Goal: Information Seeking & Learning: Learn about a topic

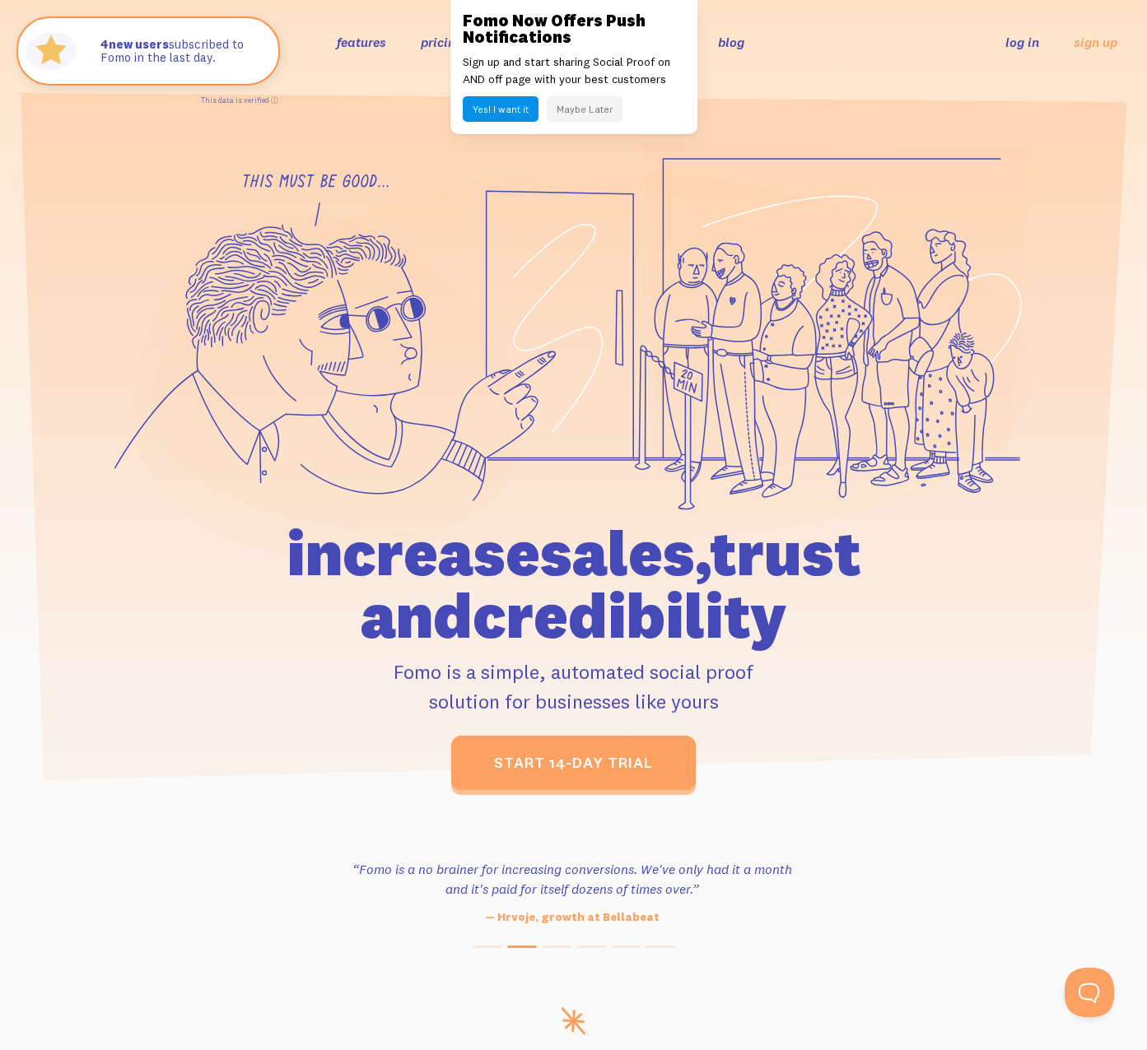
click at [566, 100] on button "Maybe Later" at bounding box center [585, 109] width 76 height 26
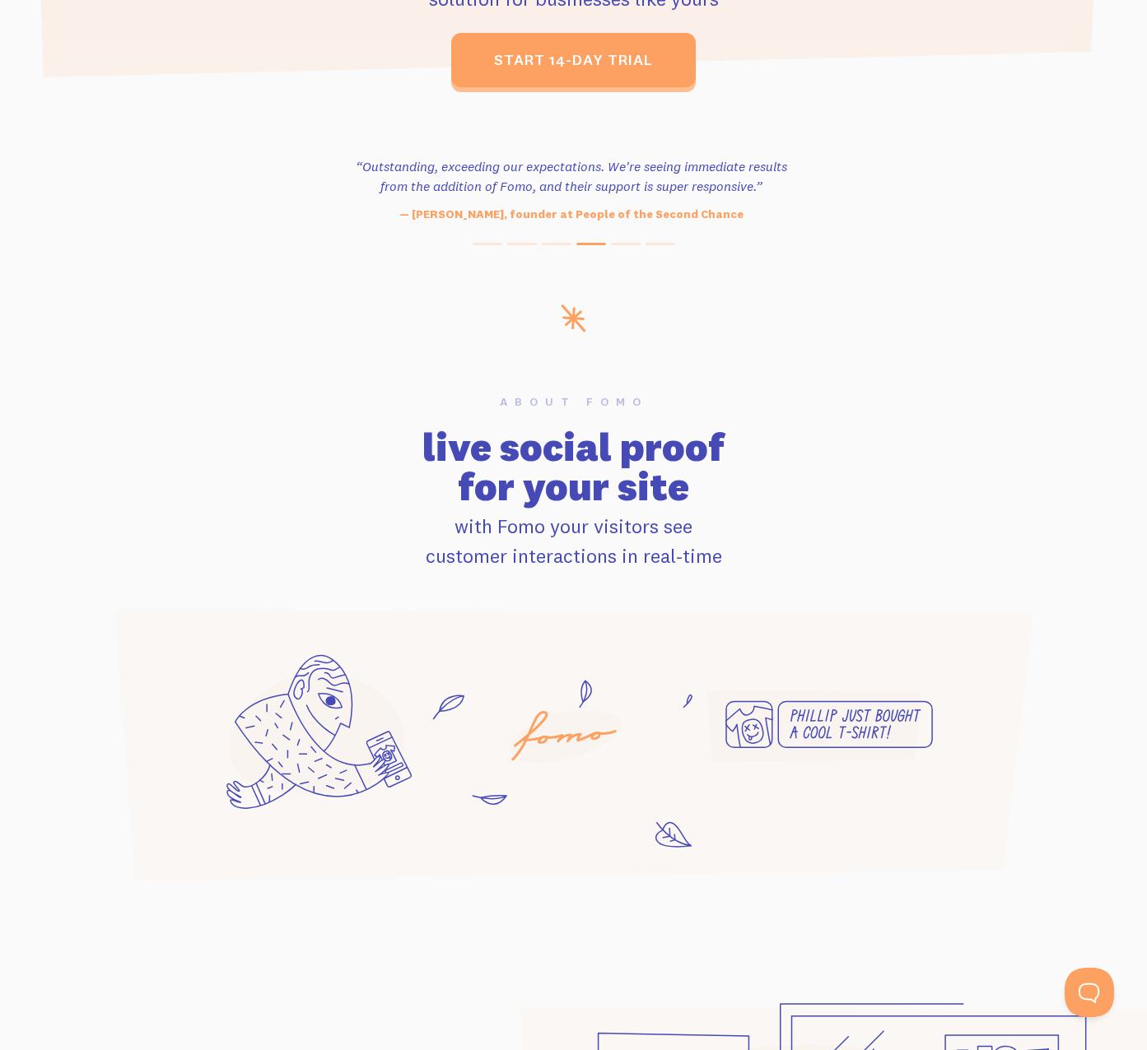
scroll to position [719, 0]
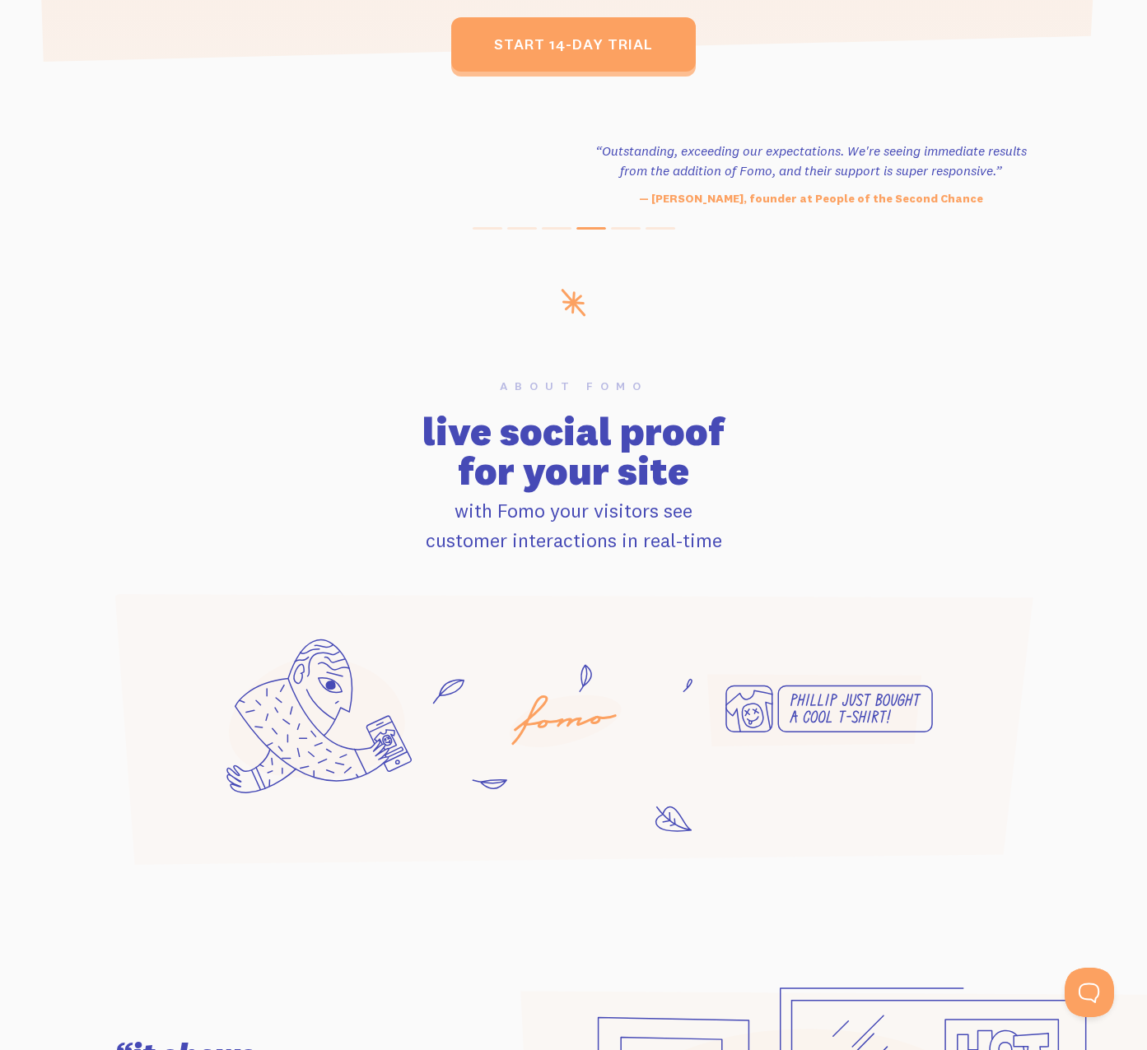
drag, startPoint x: 350, startPoint y: 150, endPoint x: 589, endPoint y: 171, distance: 239.7
click at [589, 171] on h3 "“Outstanding, exceeding our expectations. We're seeing immediate results from t…" at bounding box center [810, 161] width 449 height 40
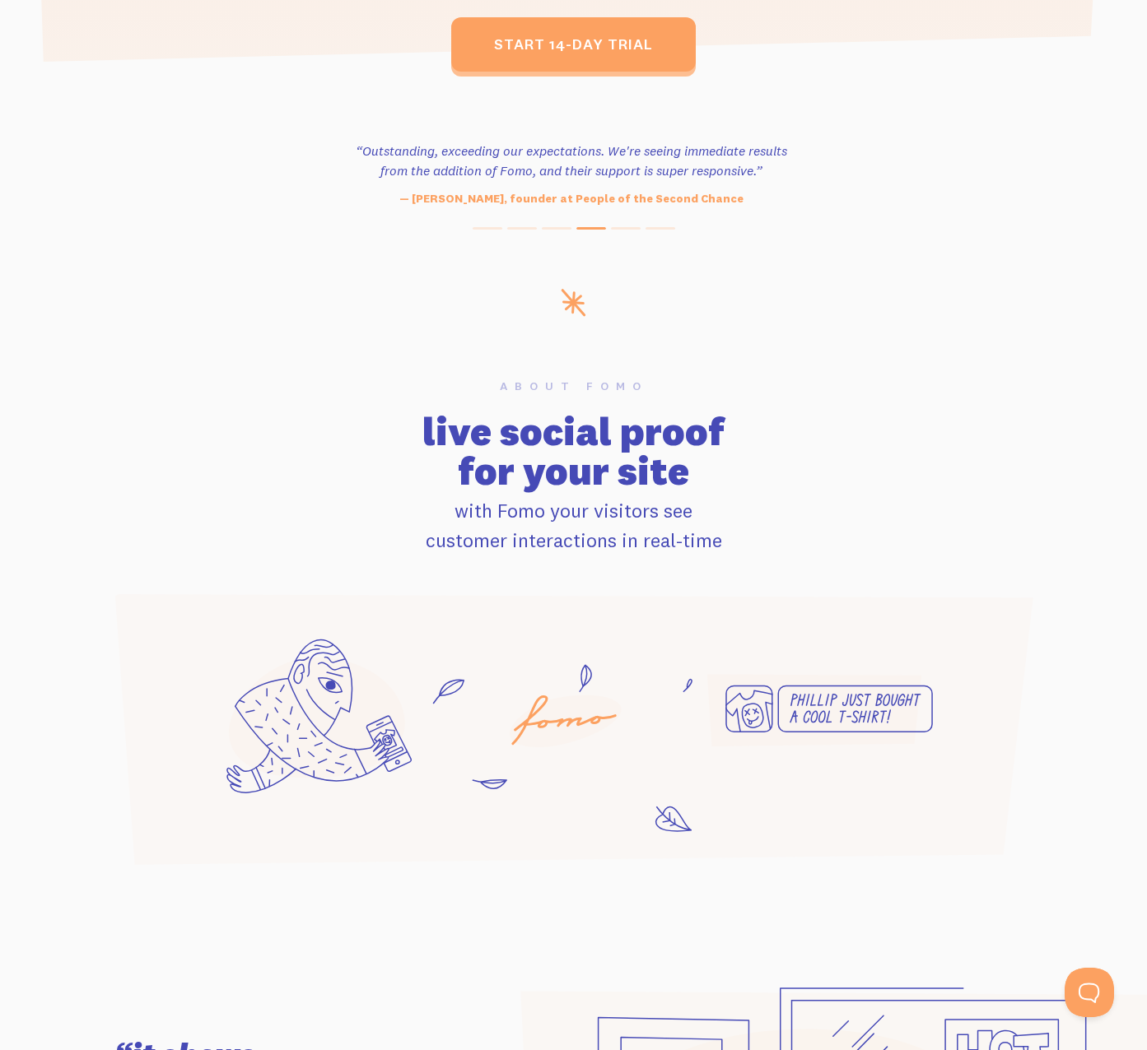
scroll to position [714, 0]
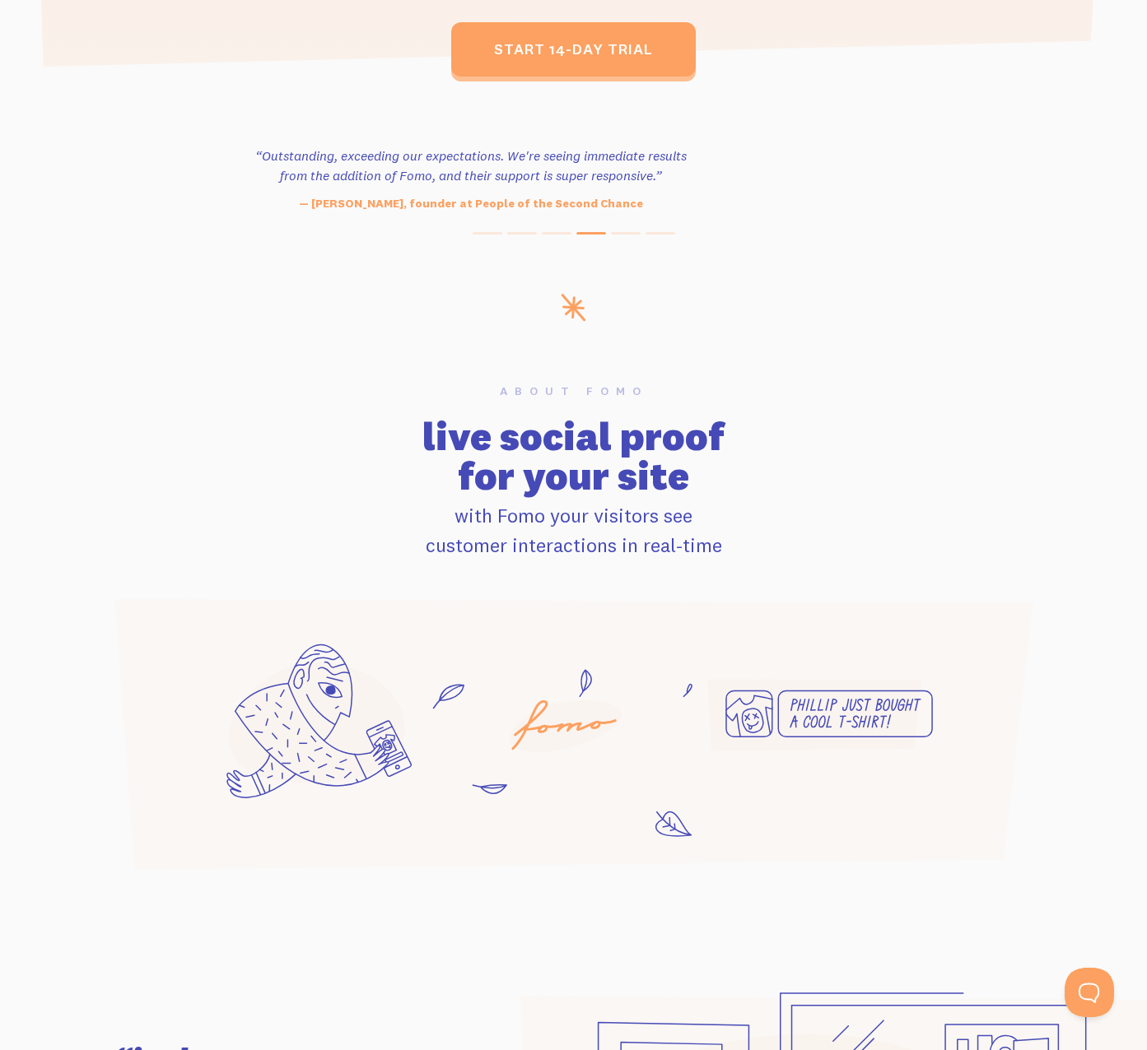
drag, startPoint x: 701, startPoint y: 162, endPoint x: 583, endPoint y: 159, distance: 118.6
click at [591, 159] on h3 "“Outstanding, exceeding our expectations. We're seeing immediate results from t…" at bounding box center [470, 166] width 449 height 40
drag, startPoint x: 715, startPoint y: 161, endPoint x: 447, endPoint y: 157, distance: 267.6
click at [476, 159] on h3 "“Does exactly what it's supposed to -- drives a sense of urgency for your custo…" at bounding box center [569, 166] width 449 height 40
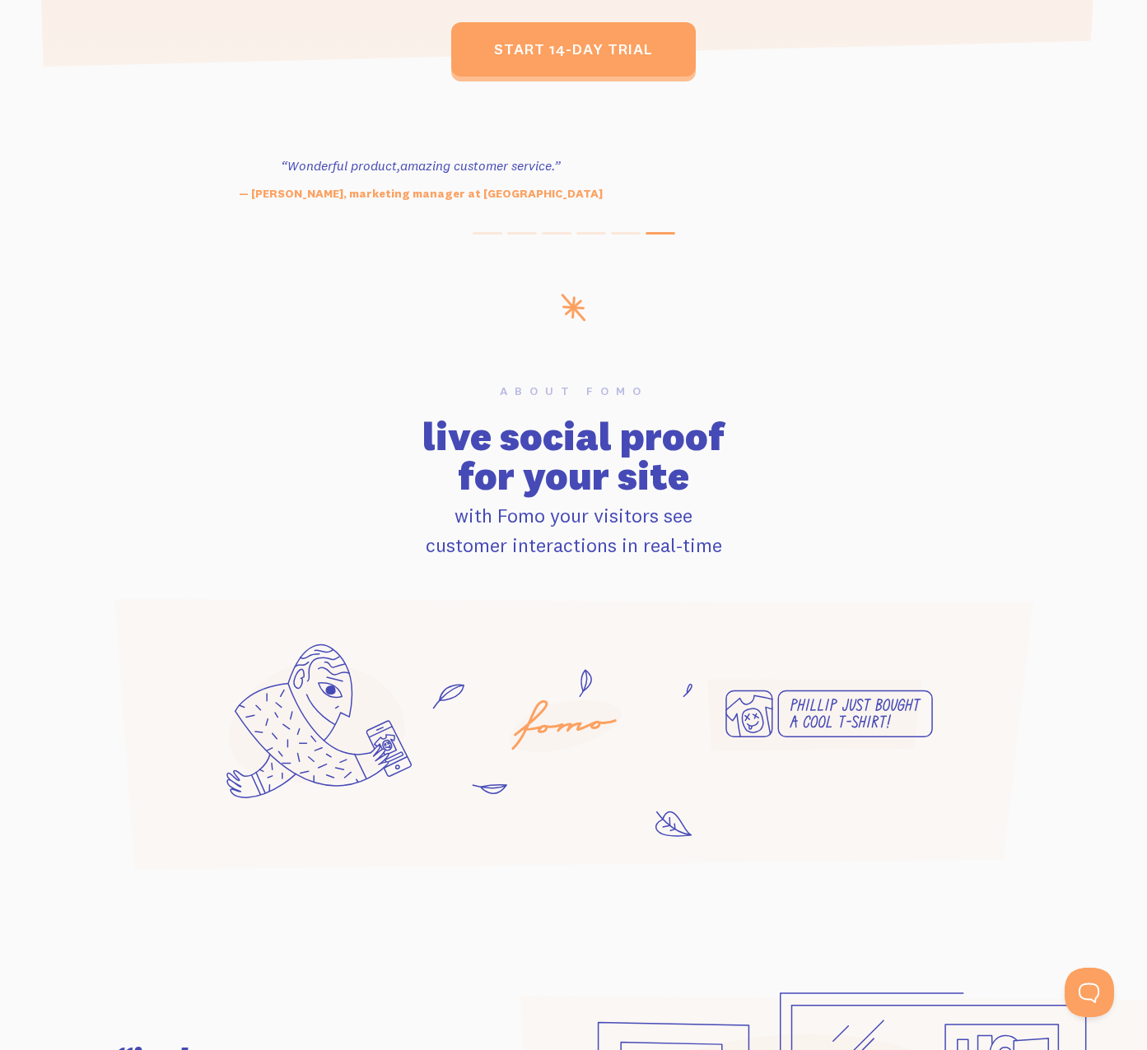
drag, startPoint x: 685, startPoint y: 174, endPoint x: 473, endPoint y: 179, distance: 211.6
click at [501, 179] on div "“Wonderful product, amazing customer service.” — [PERSON_NAME], marketing manag…" at bounding box center [420, 179] width 469 height 47
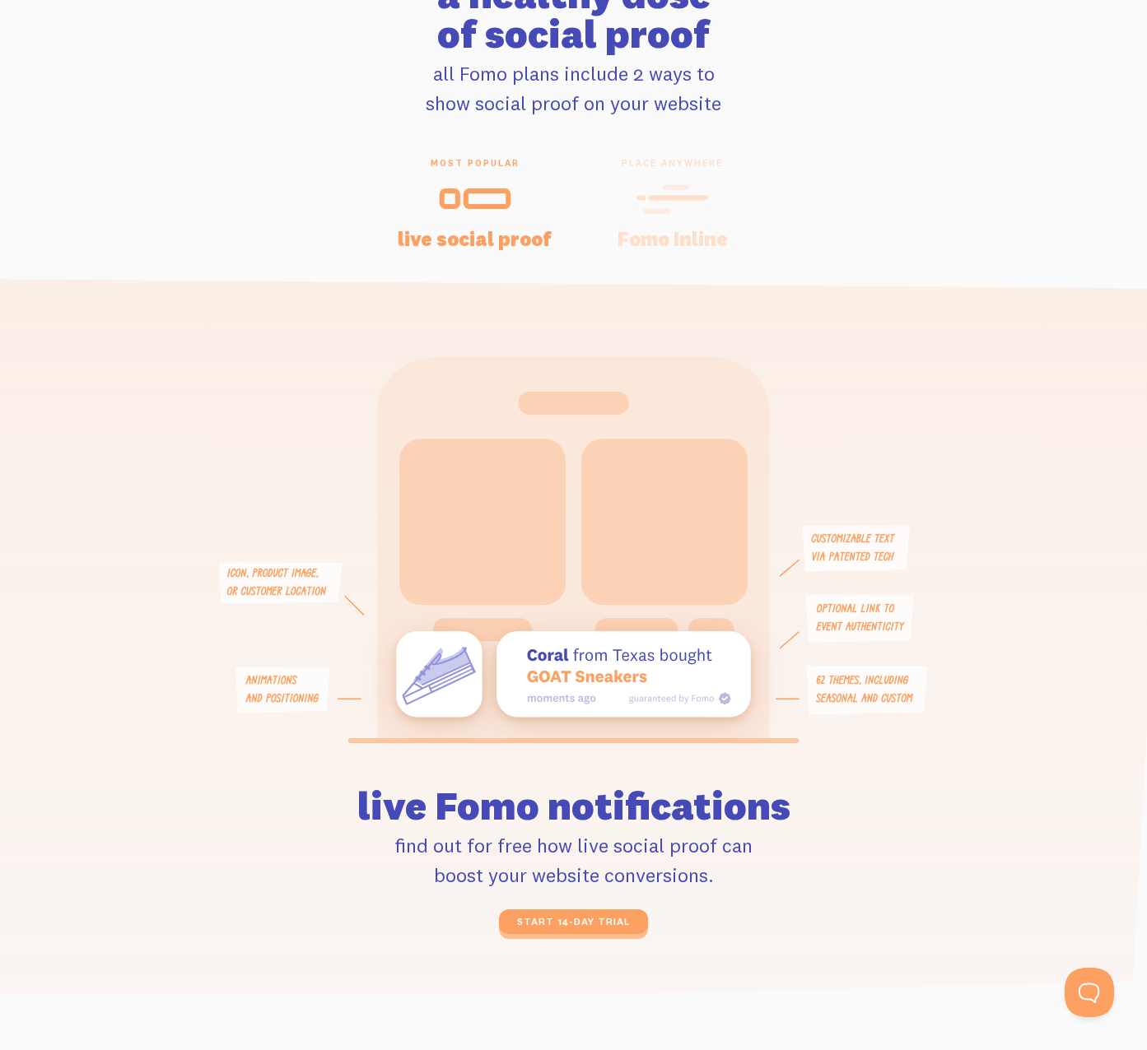
scroll to position [3353, 0]
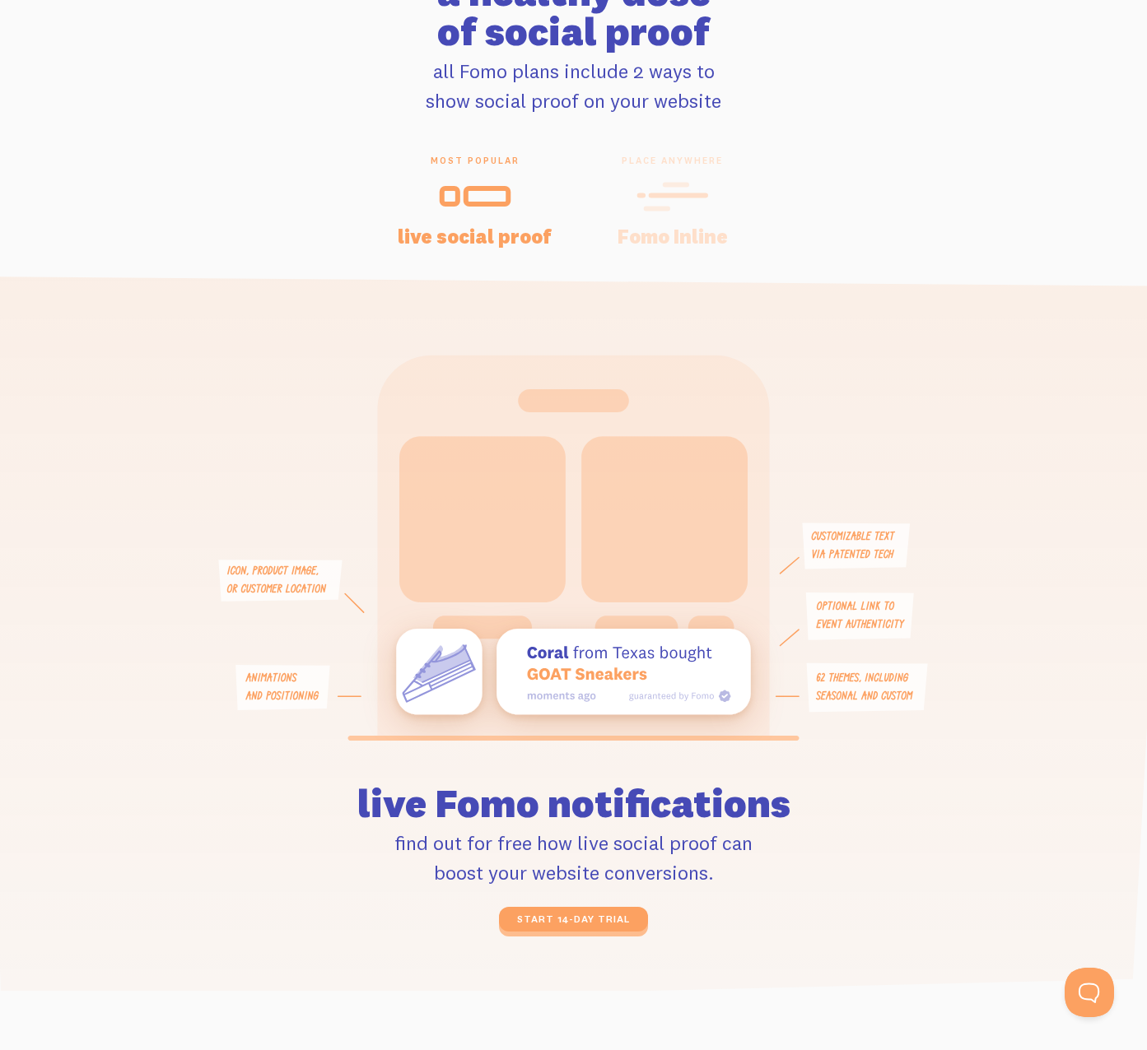
click at [677, 184] on icon at bounding box center [665, 196] width 40 height 24
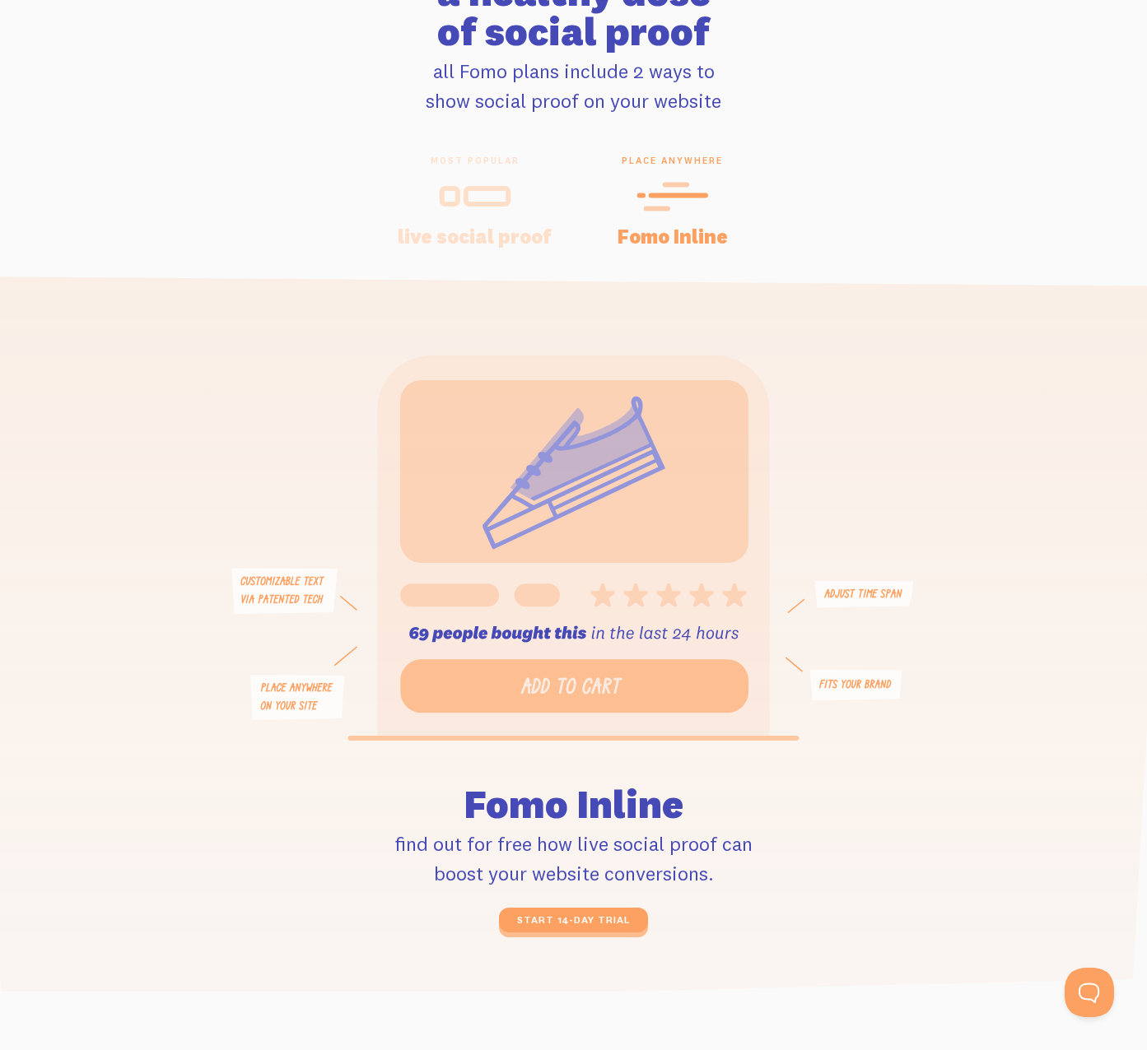
click at [492, 185] on icon at bounding box center [475, 196] width 72 height 37
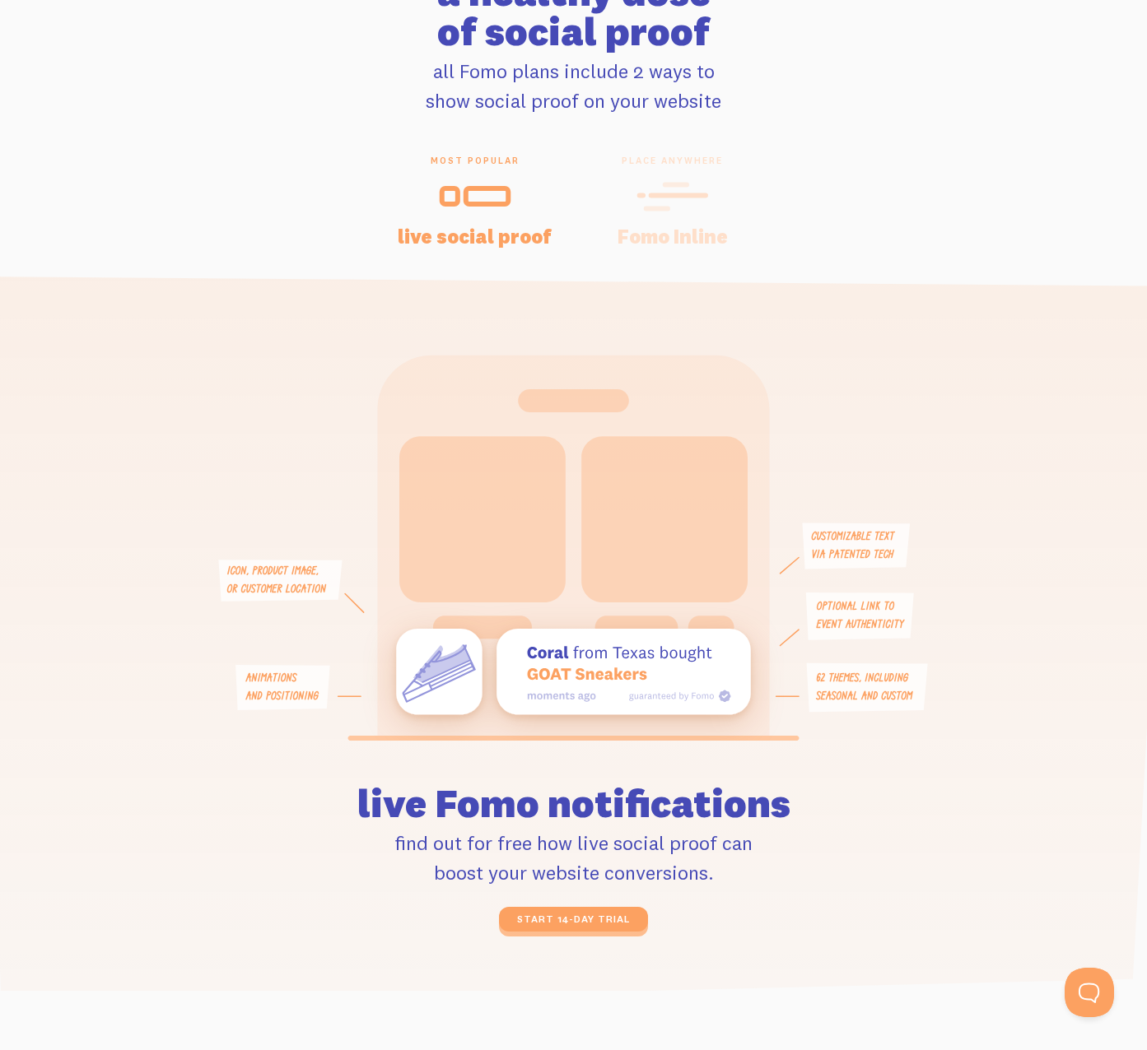
click at [648, 185] on icon at bounding box center [672, 196] width 72 height 37
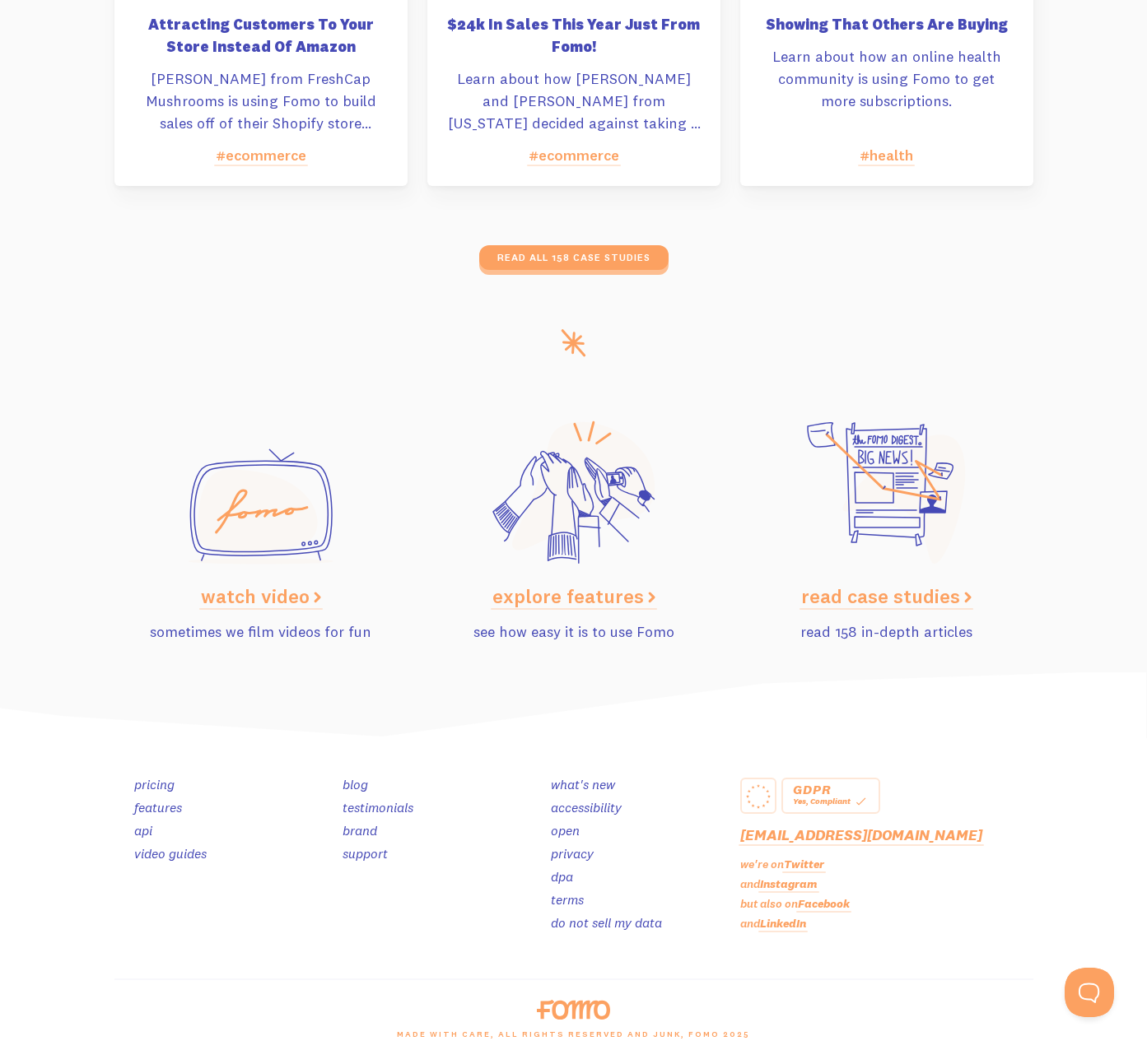
scroll to position [7793, 0]
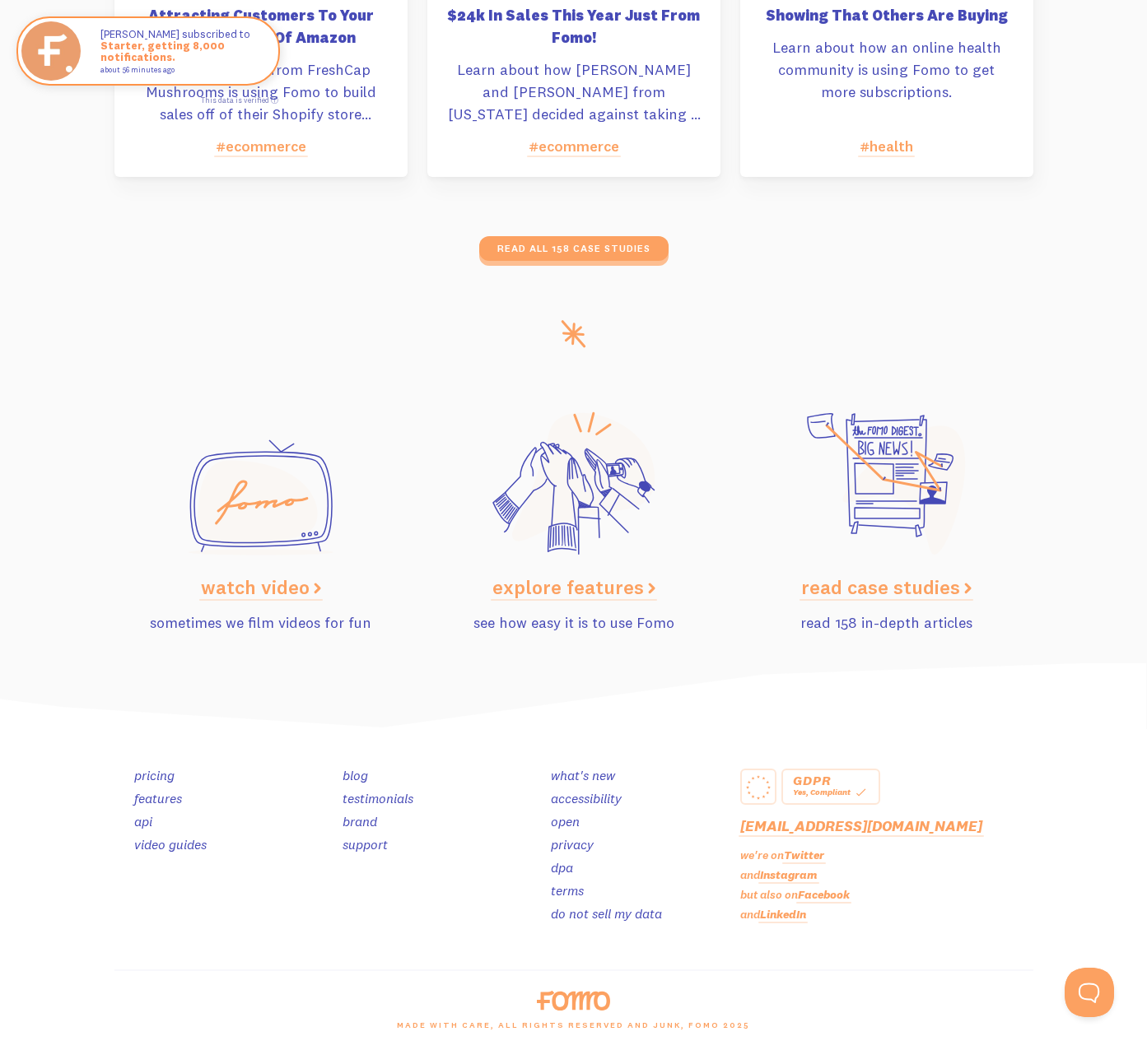
click at [407, 663] on div "watch video sometimes we film videos for fun" at bounding box center [261, 552] width 313 height 225
click at [331, 673] on img at bounding box center [573, 697] width 1147 height 66
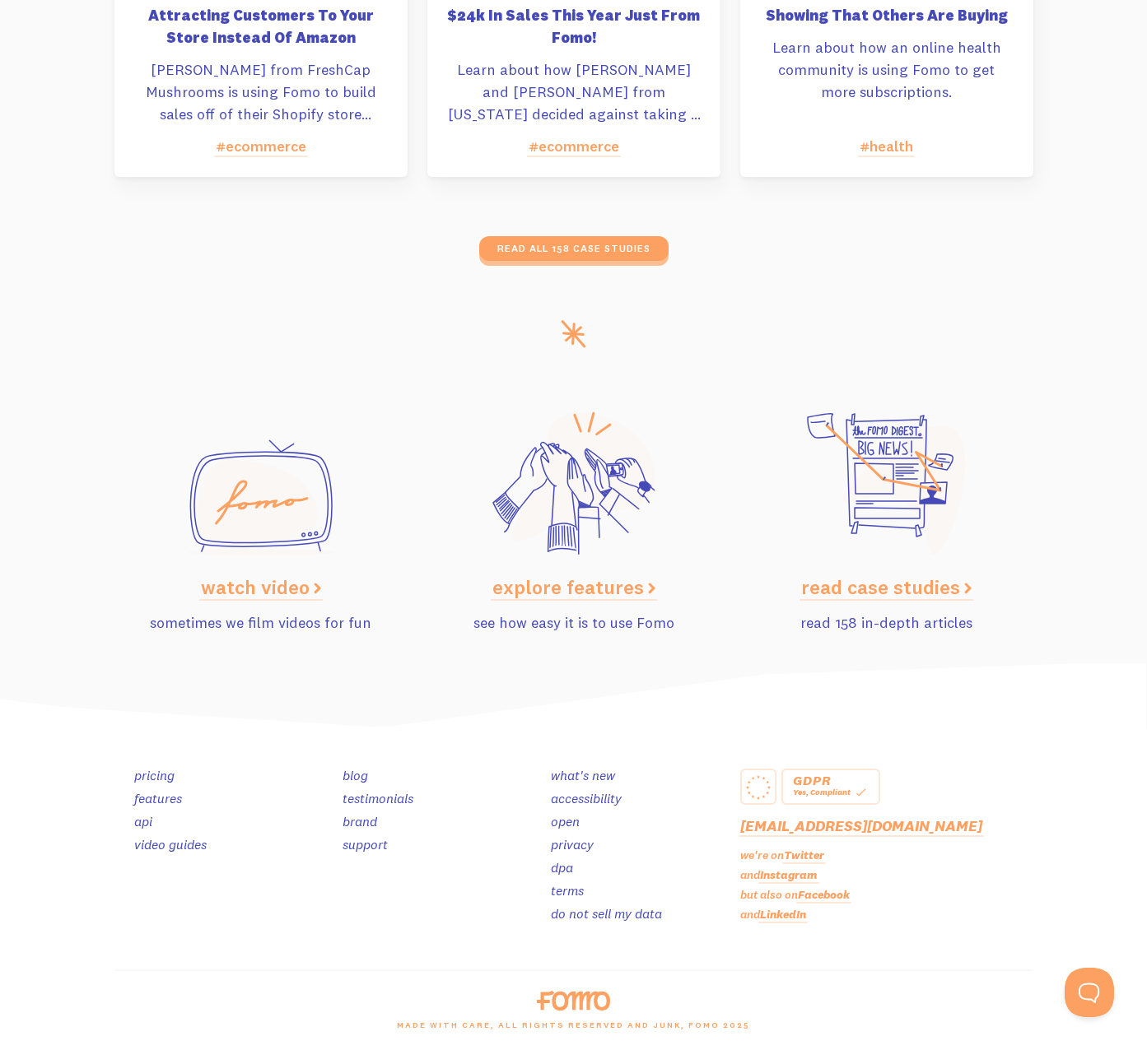
drag, startPoint x: 998, startPoint y: 618, endPoint x: 777, endPoint y: 630, distance: 220.9
click at [777, 630] on p "read 158 in-depth articles" at bounding box center [886, 623] width 293 height 22
click at [776, 630] on p "read 158 in-depth articles" at bounding box center [886, 623] width 293 height 22
drag, startPoint x: 407, startPoint y: 635, endPoint x: 626, endPoint y: 633, distance: 219.0
click at [626, 633] on div "watch video sometimes we film videos for fun explore features see how easy it i…" at bounding box center [574, 538] width 938 height 253
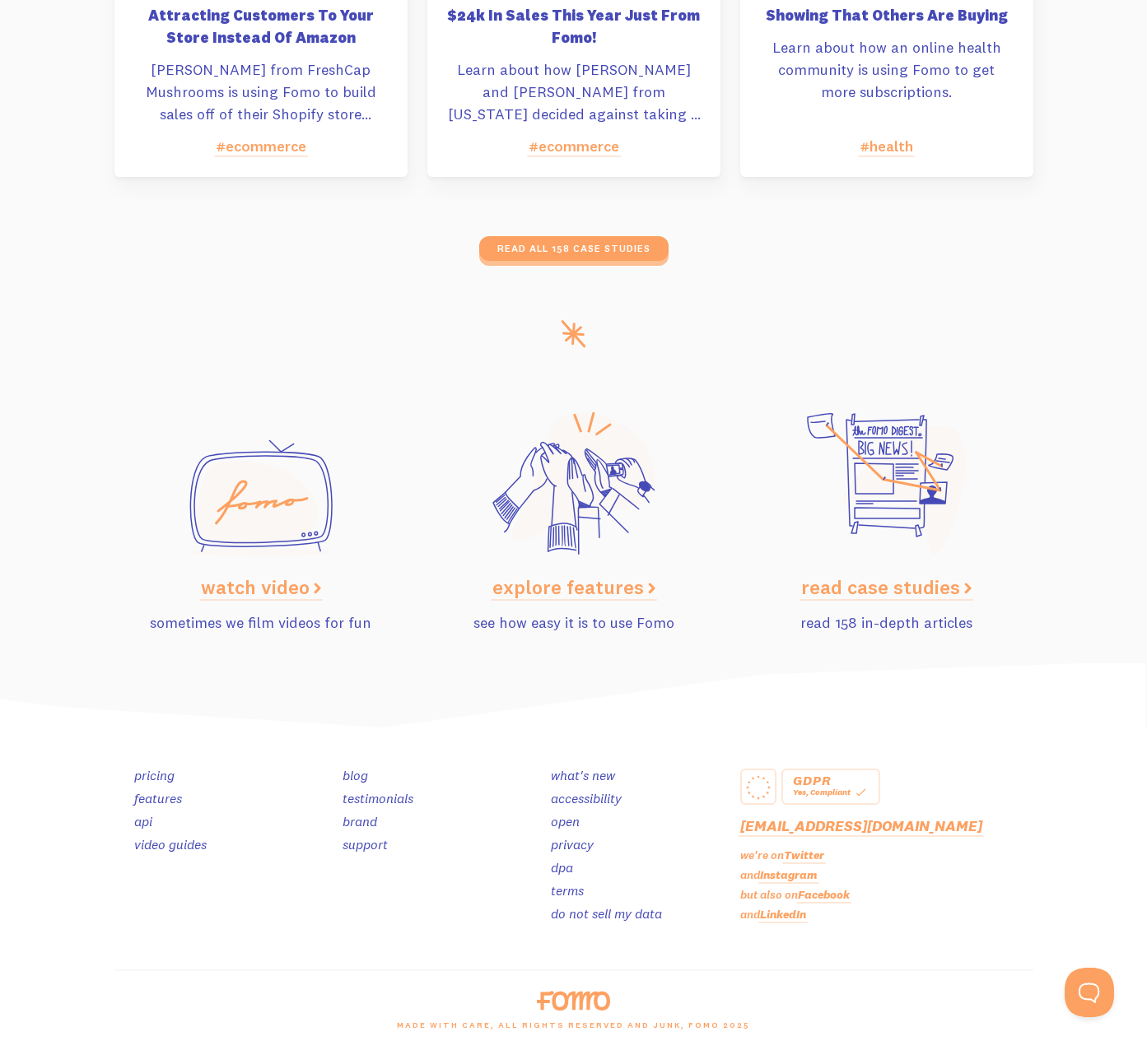
click at [626, 633] on p "see how easy it is to use Fomo" at bounding box center [573, 623] width 293 height 22
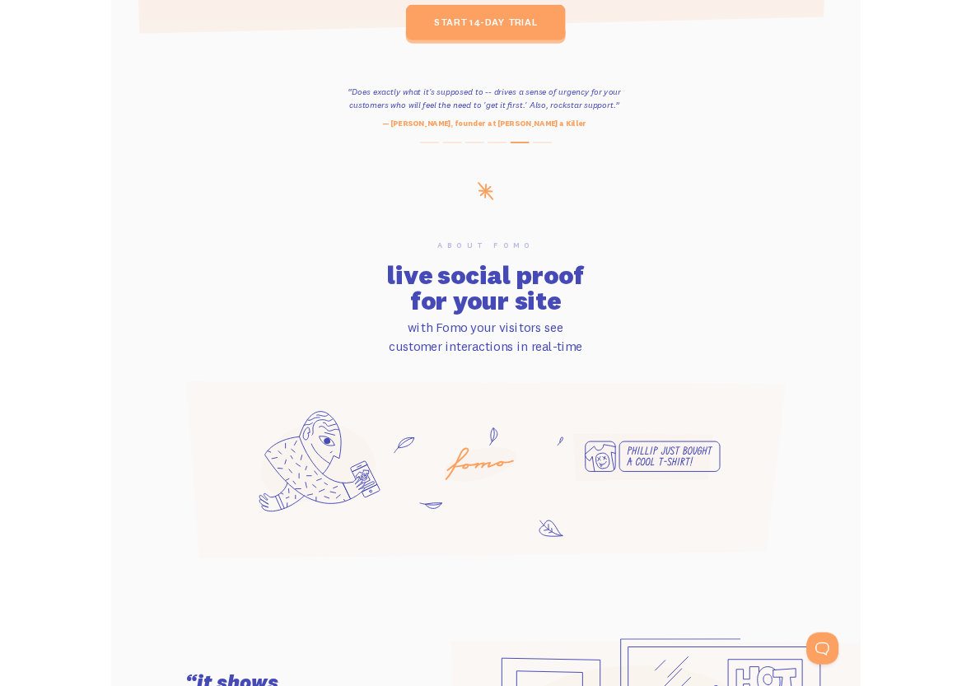
scroll to position [0, 0]
